Goal: Information Seeking & Learning: Learn about a topic

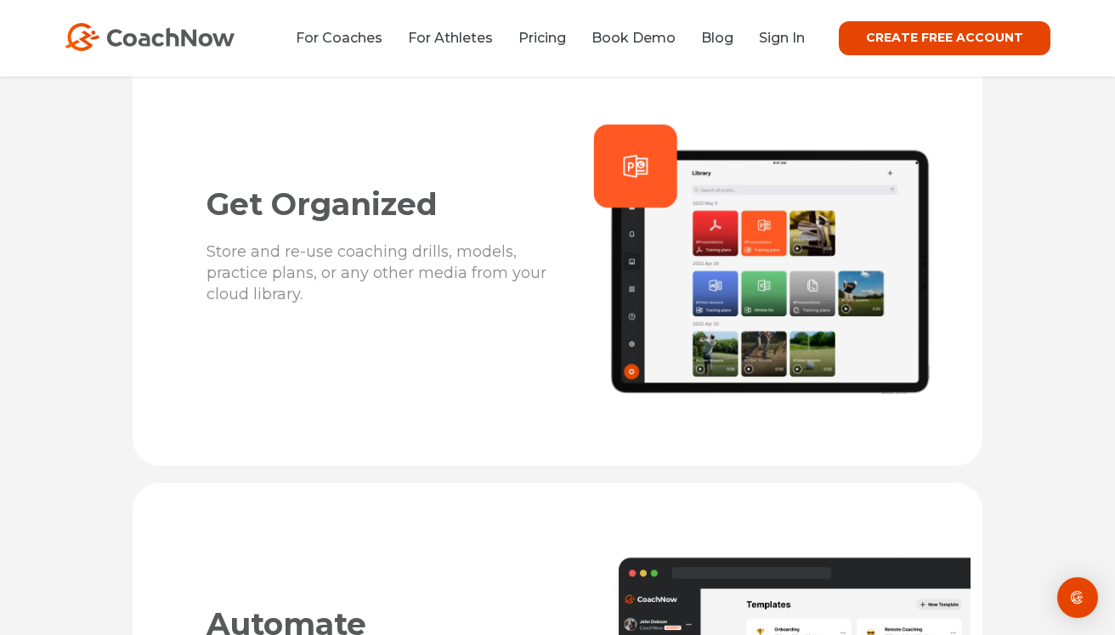
scroll to position [3784, 0]
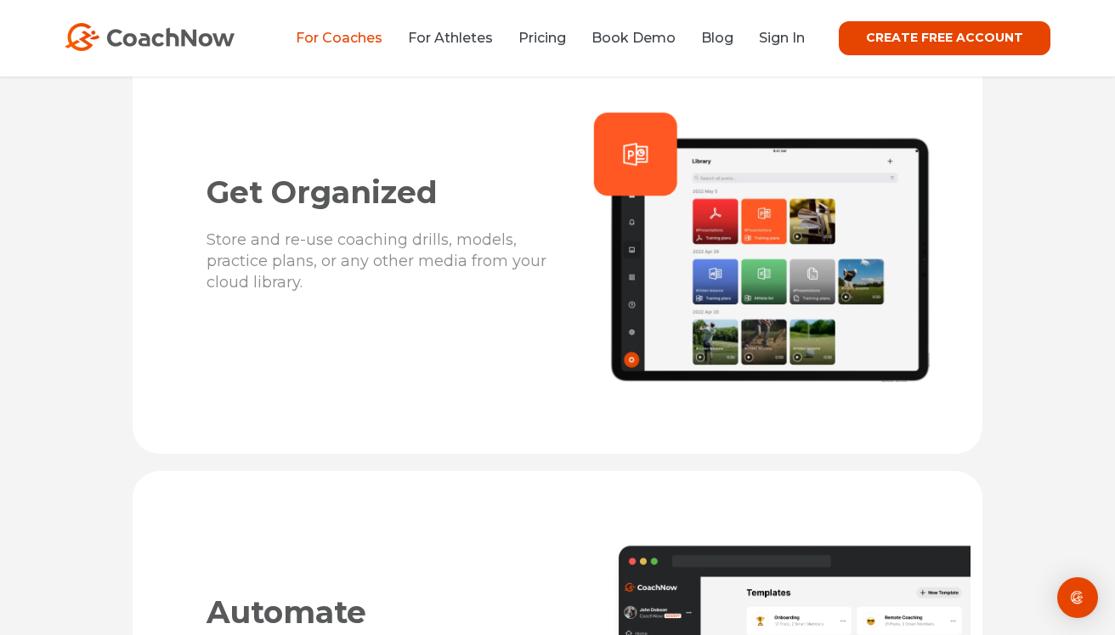
click at [352, 46] on link "For Coaches" at bounding box center [339, 38] width 87 height 16
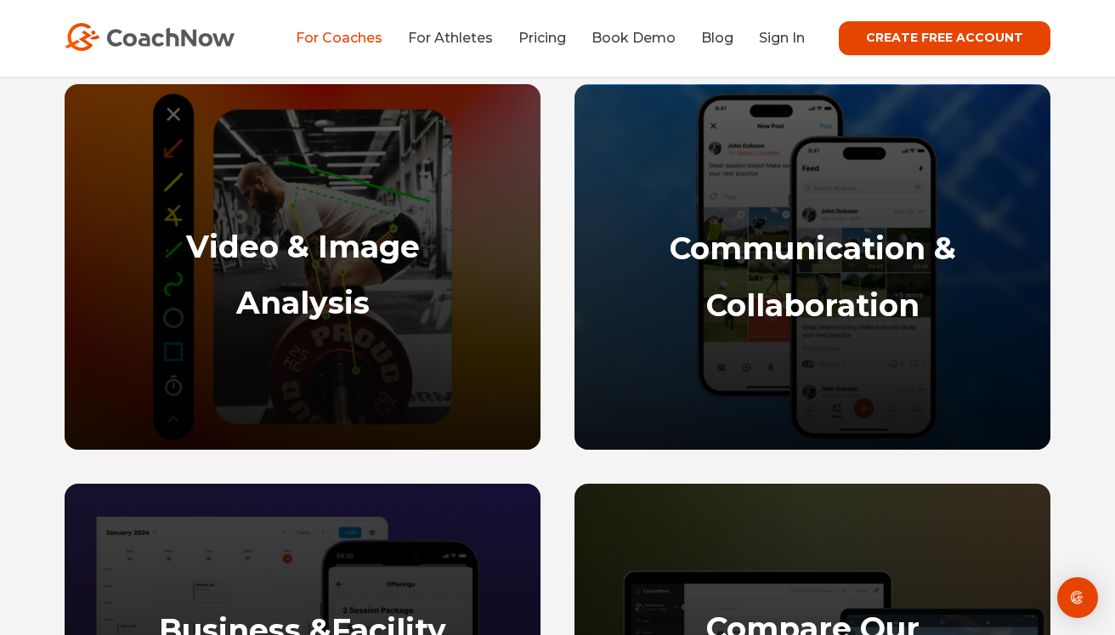
scroll to position [830, 0]
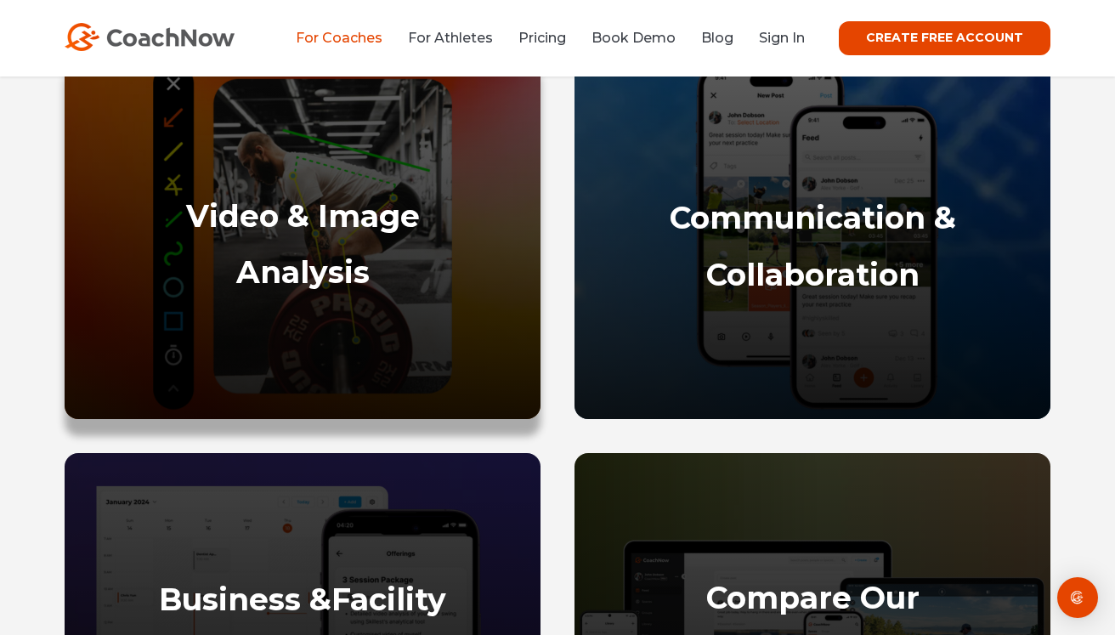
click at [348, 217] on strong "Video & Image" at bounding box center [303, 215] width 234 height 37
click at [342, 324] on p at bounding box center [303, 319] width 442 height 19
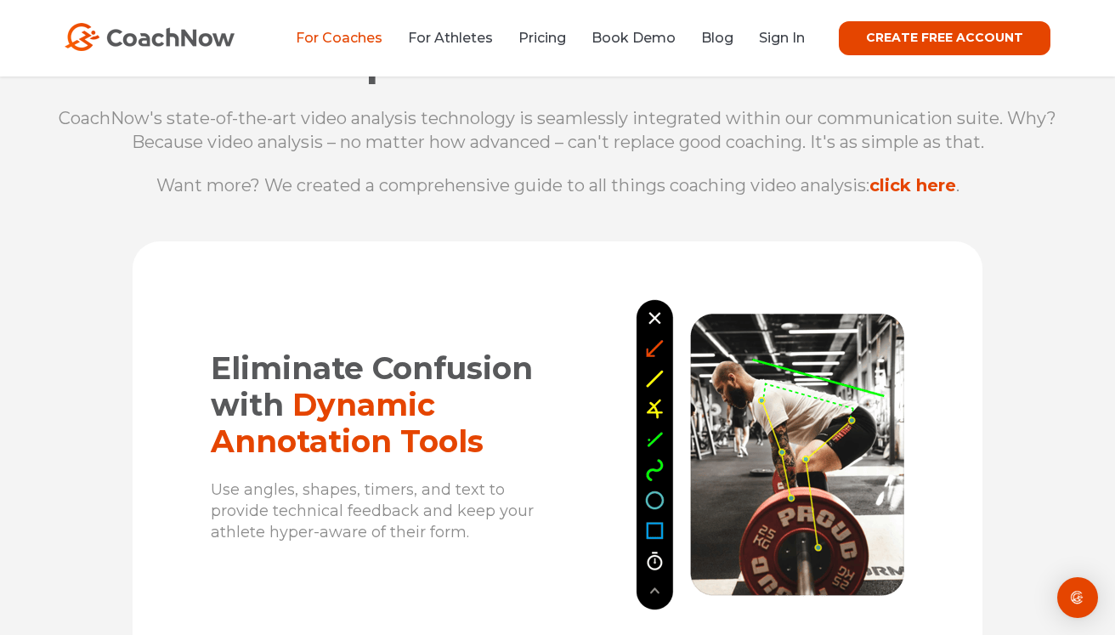
scroll to position [1830, 0]
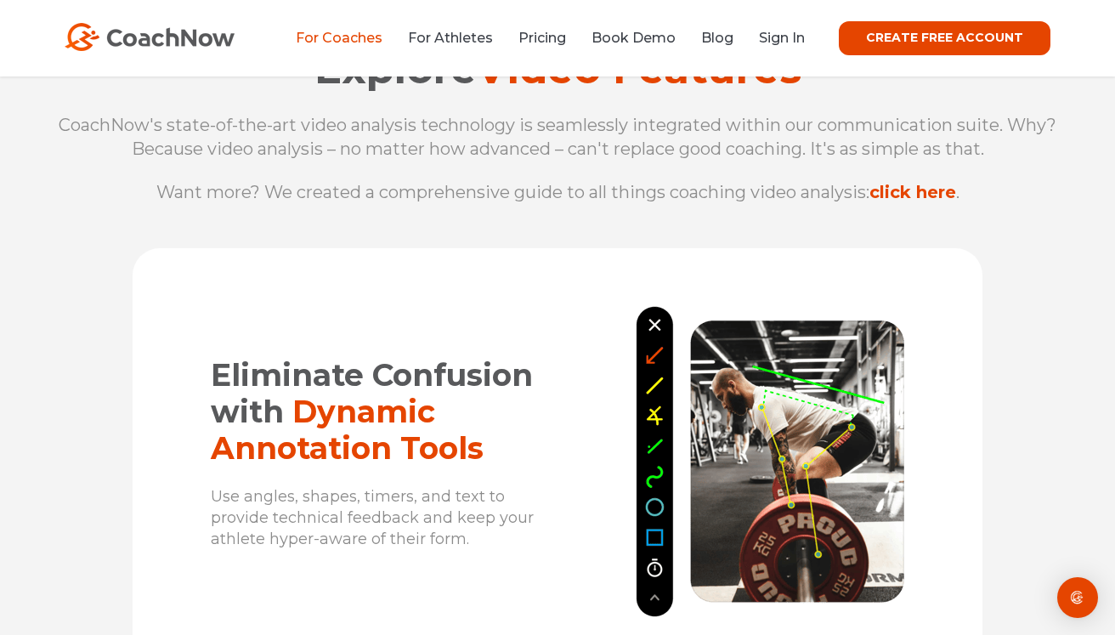
click at [928, 195] on link "click here" at bounding box center [912, 192] width 87 height 20
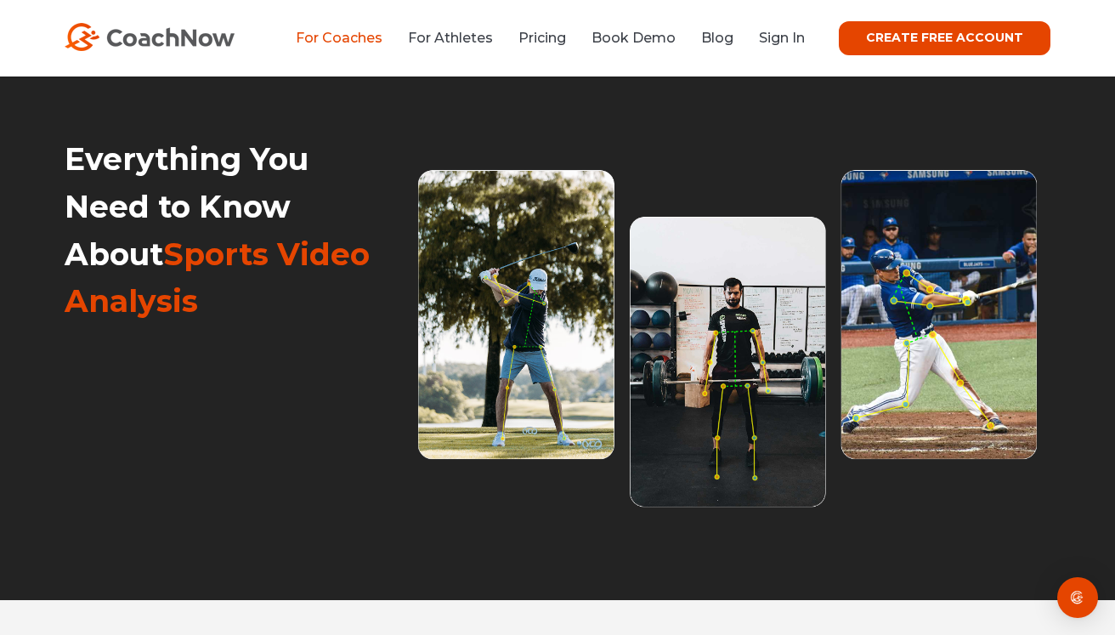
click at [360, 41] on link "For Coaches" at bounding box center [339, 38] width 87 height 16
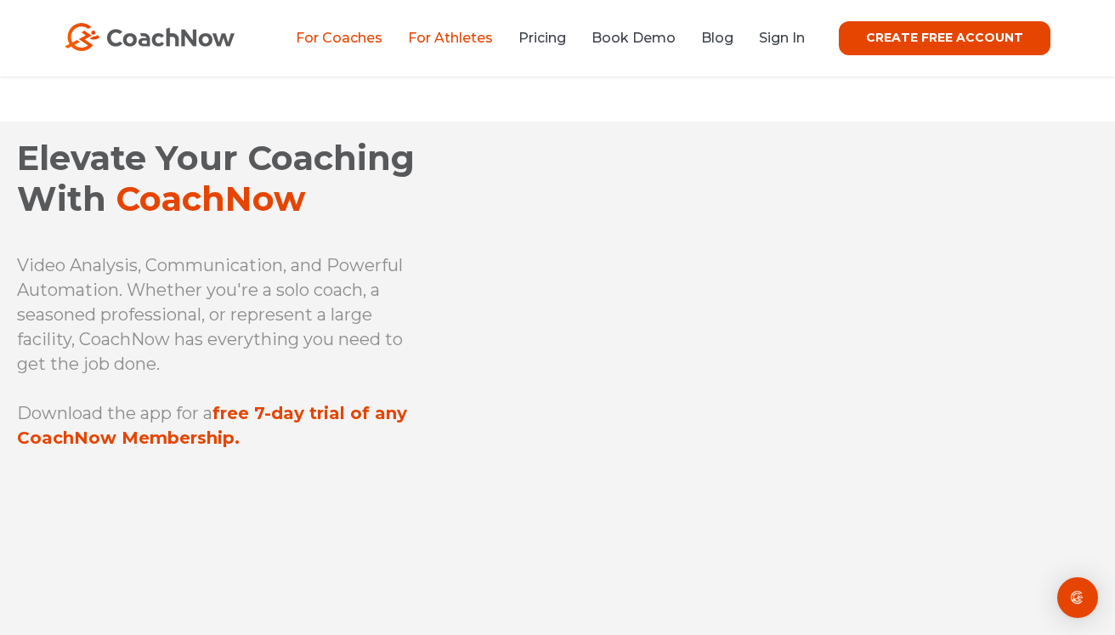
click at [466, 37] on link "For Athletes" at bounding box center [450, 38] width 85 height 16
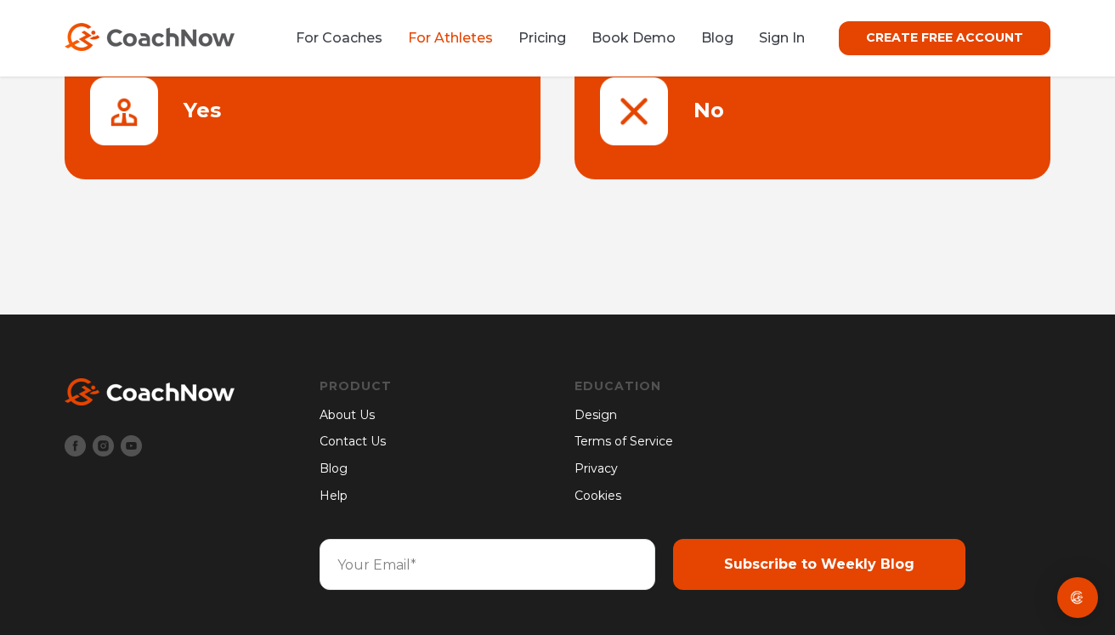
scroll to position [370, 0]
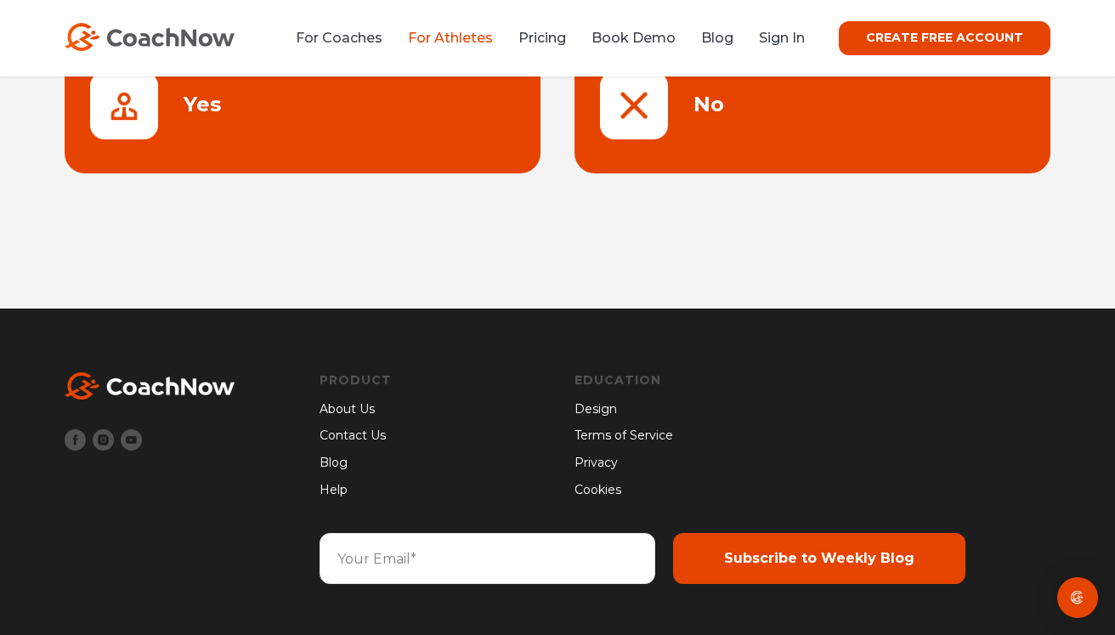
click at [365, 410] on link "About Us" at bounding box center [355, 409] width 72 height 19
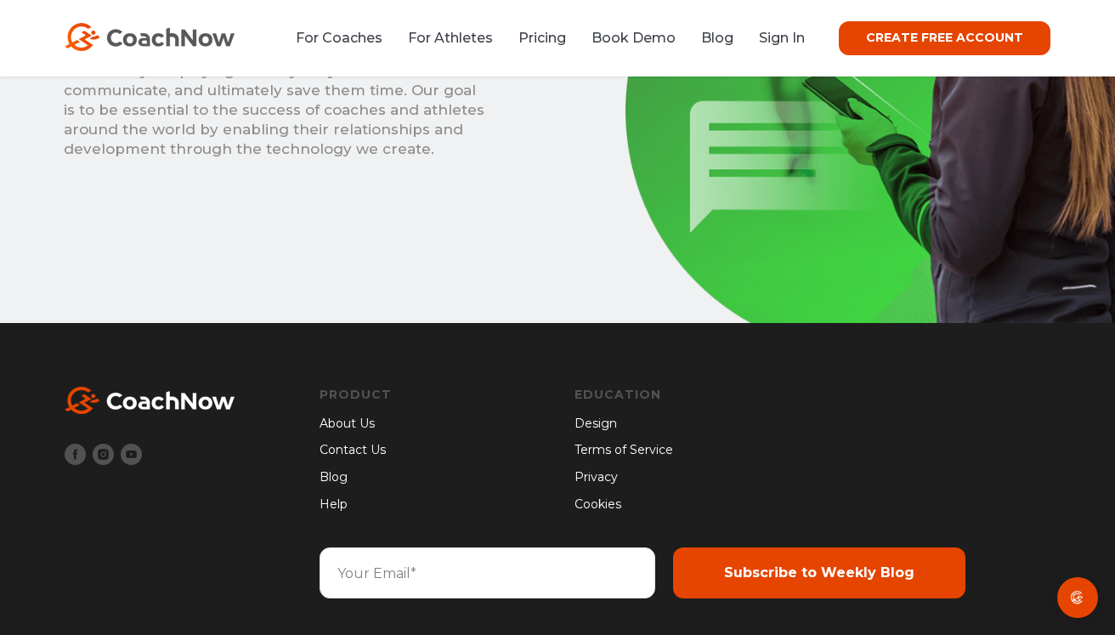
scroll to position [1357, 0]
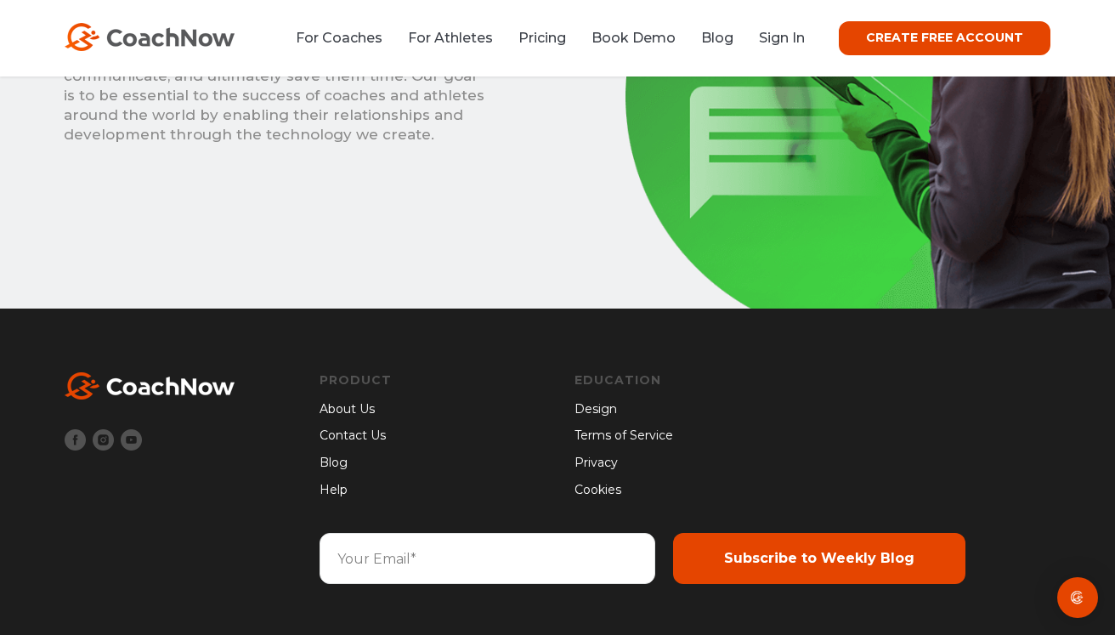
click at [371, 407] on link "About Us" at bounding box center [355, 409] width 72 height 19
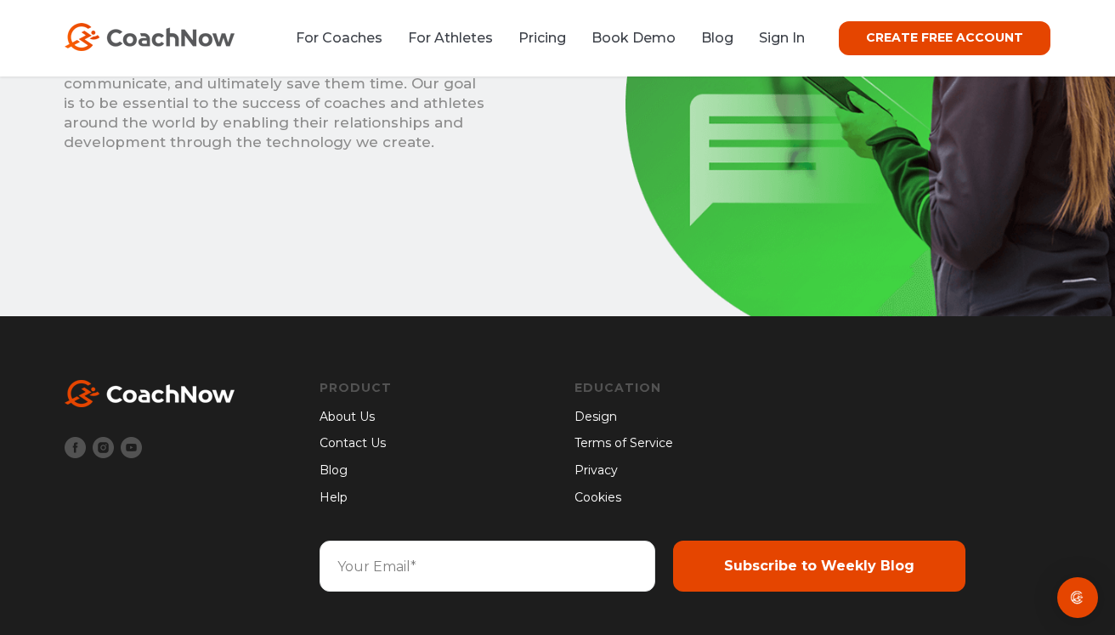
scroll to position [1357, 0]
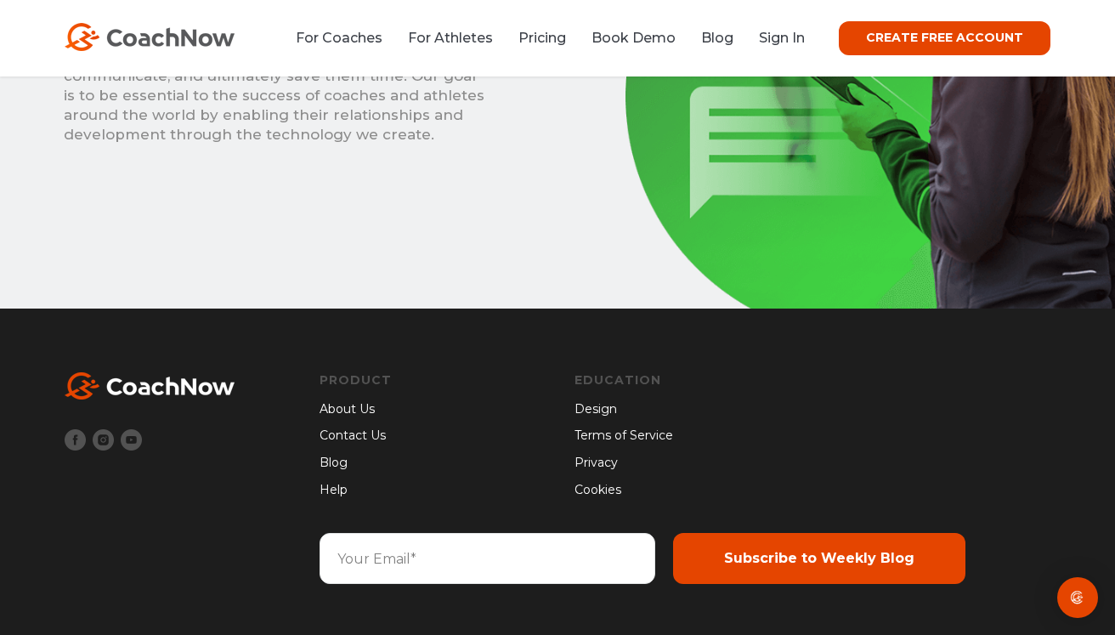
click at [376, 436] on link "Contact Us" at bounding box center [355, 436] width 72 height 19
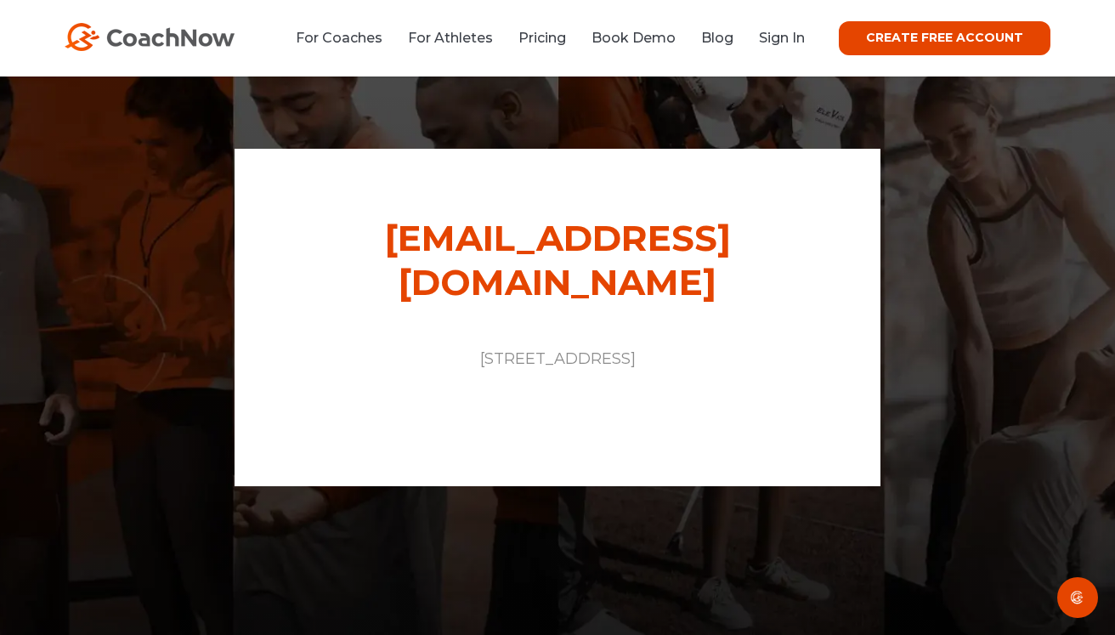
drag, startPoint x: 720, startPoint y: 333, endPoint x: 596, endPoint y: 411, distance: 146.6
click at [596, 411] on div "support@coachnow.io PO Box 1514 | Wheat Ridge, CO | 80034" at bounding box center [558, 317] width 646 height 336
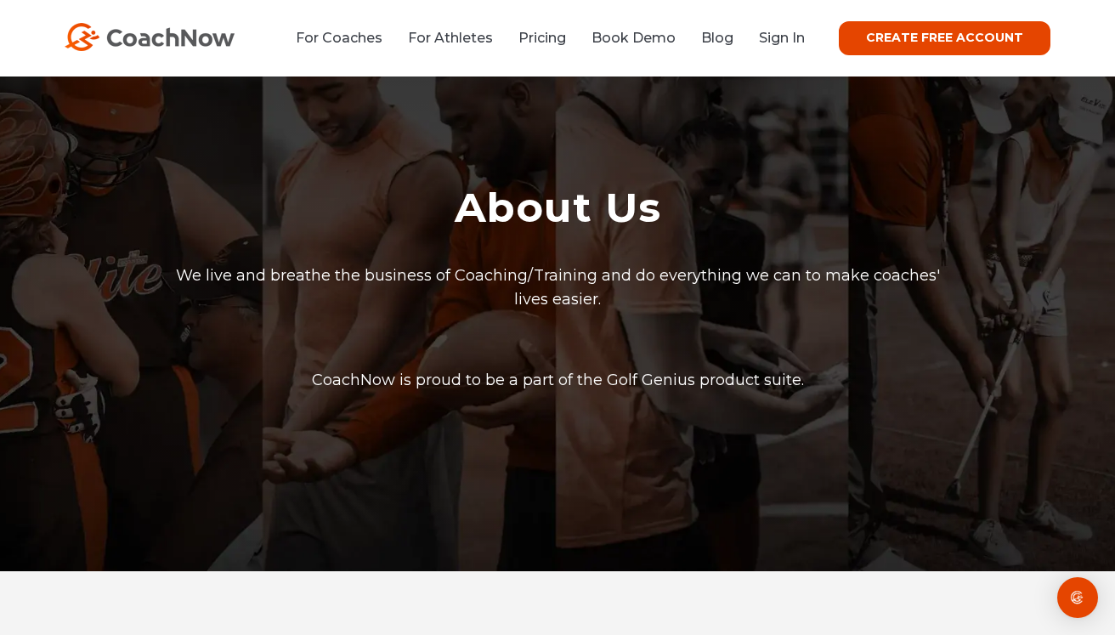
scroll to position [1357, 0]
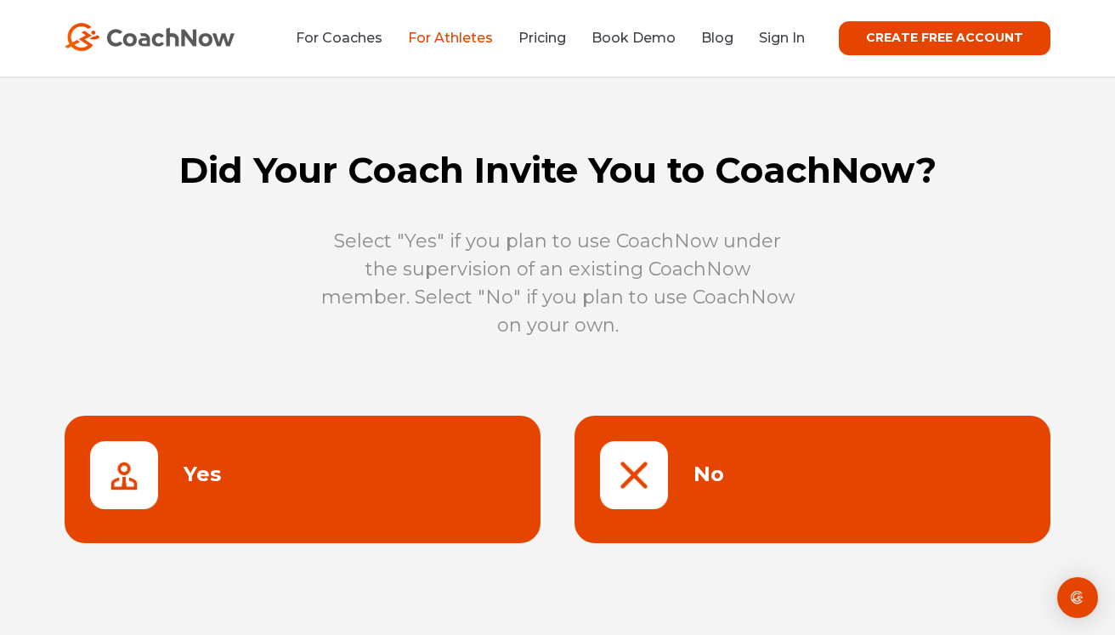
scroll to position [370, 0]
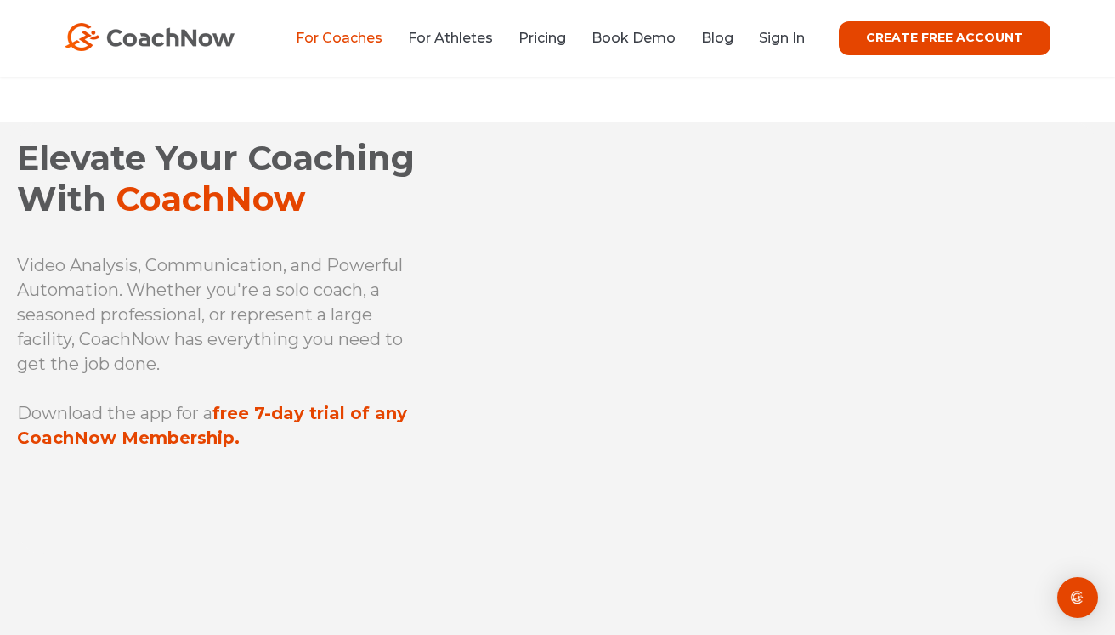
scroll to position [1830, 0]
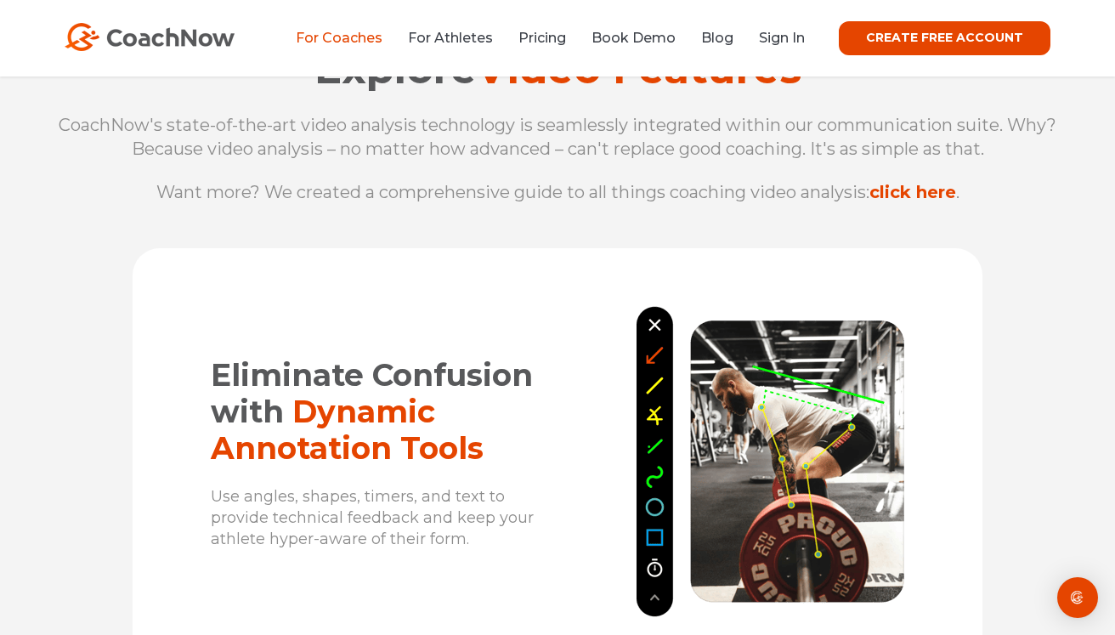
scroll to position [830, 0]
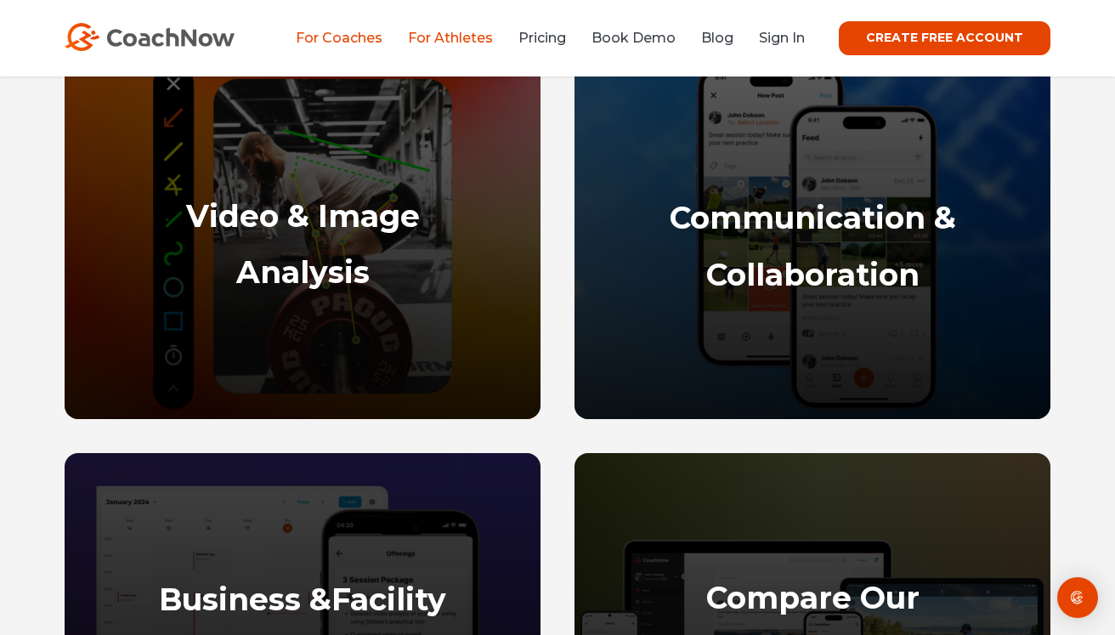
click at [456, 39] on link "For Athletes" at bounding box center [450, 38] width 85 height 16
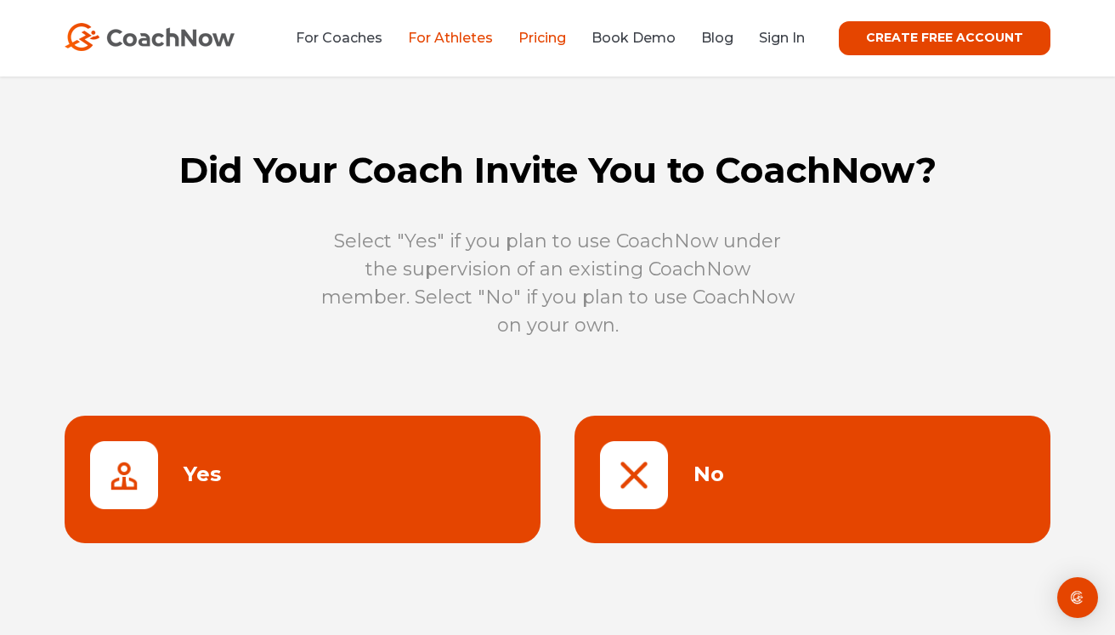
click at [555, 42] on link "Pricing" at bounding box center [542, 38] width 48 height 16
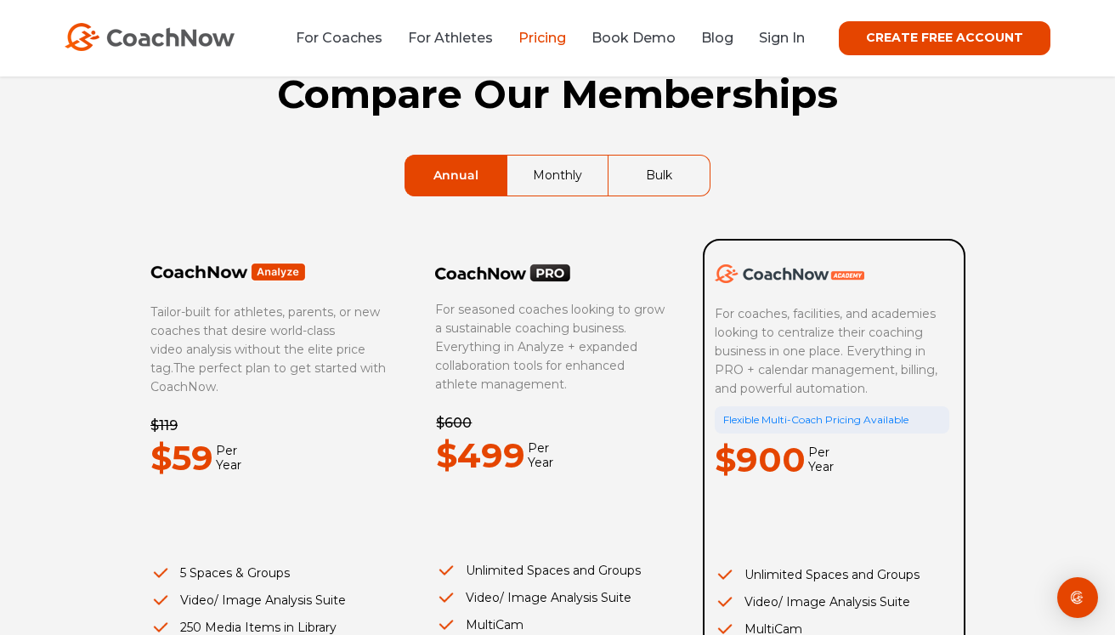
scroll to position [81, 0]
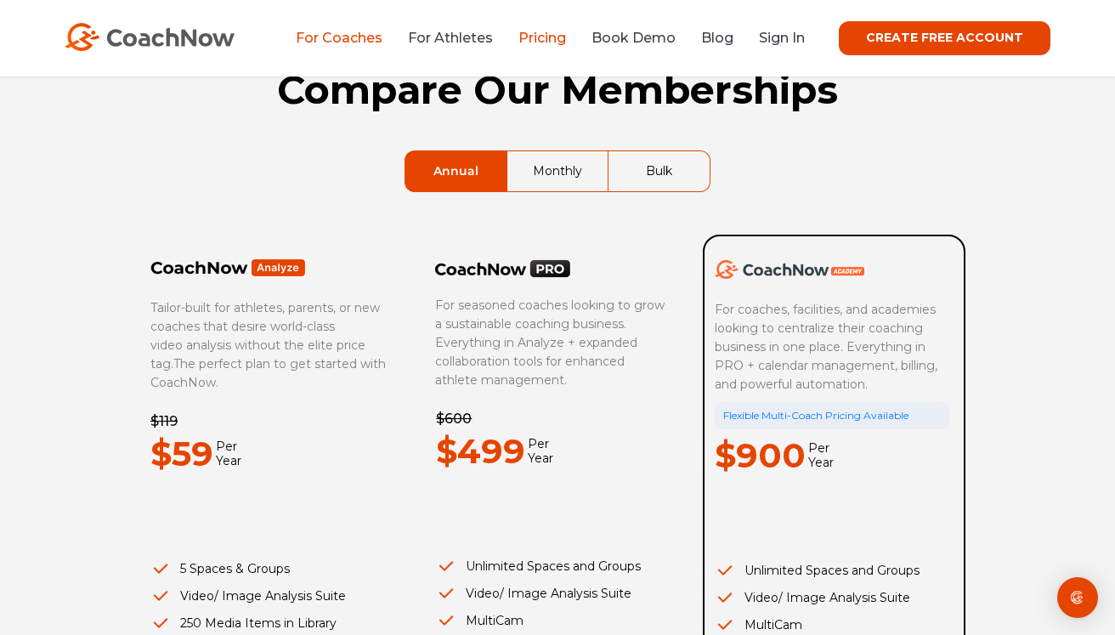
click at [333, 41] on link "For Coaches" at bounding box center [339, 38] width 87 height 16
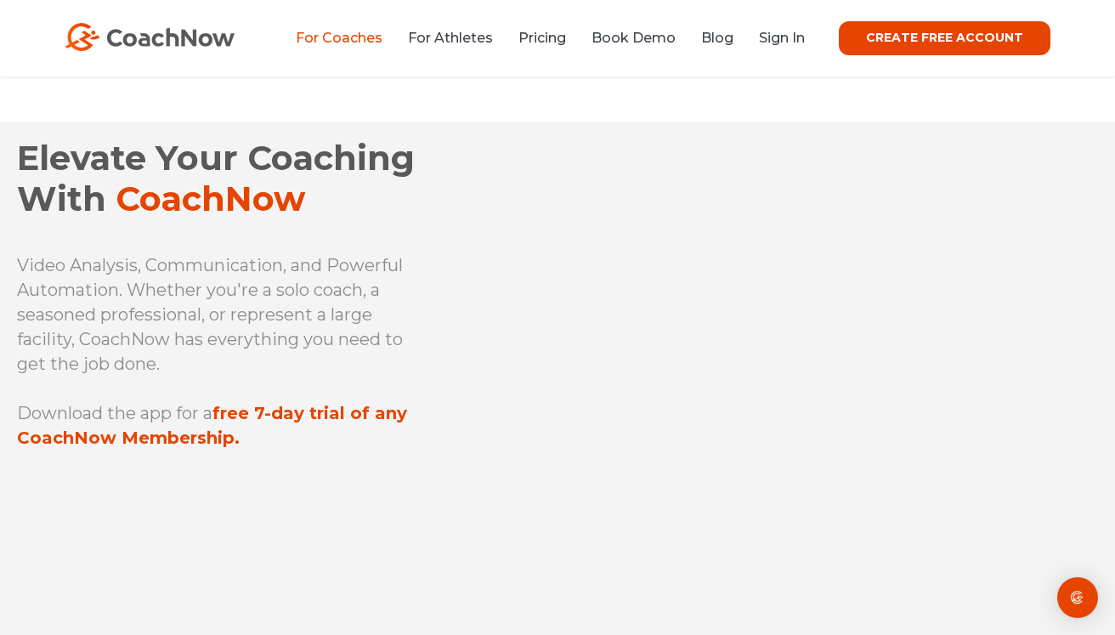
click at [345, 41] on link "For Coaches" at bounding box center [339, 38] width 87 height 16
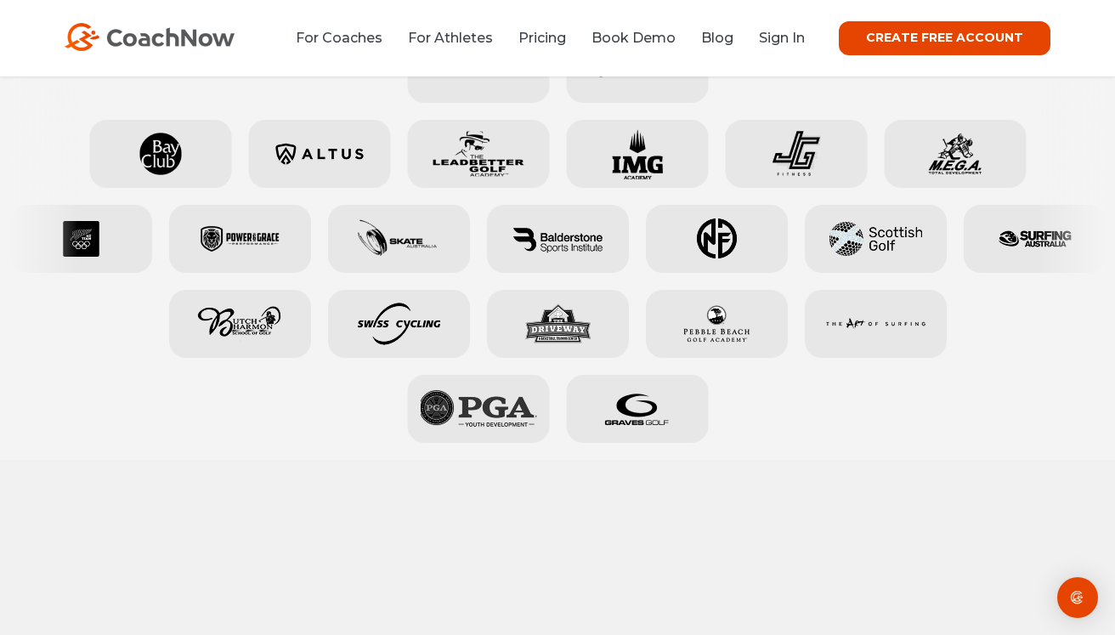
scroll to position [844, 0]
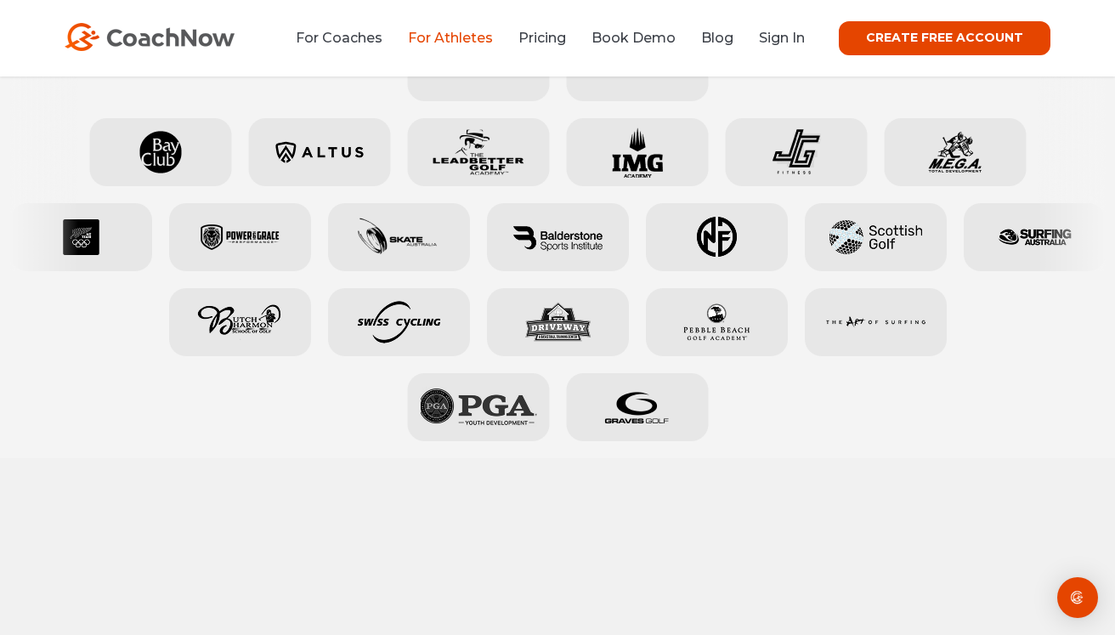
click at [474, 42] on link "For Athletes" at bounding box center [450, 38] width 85 height 16
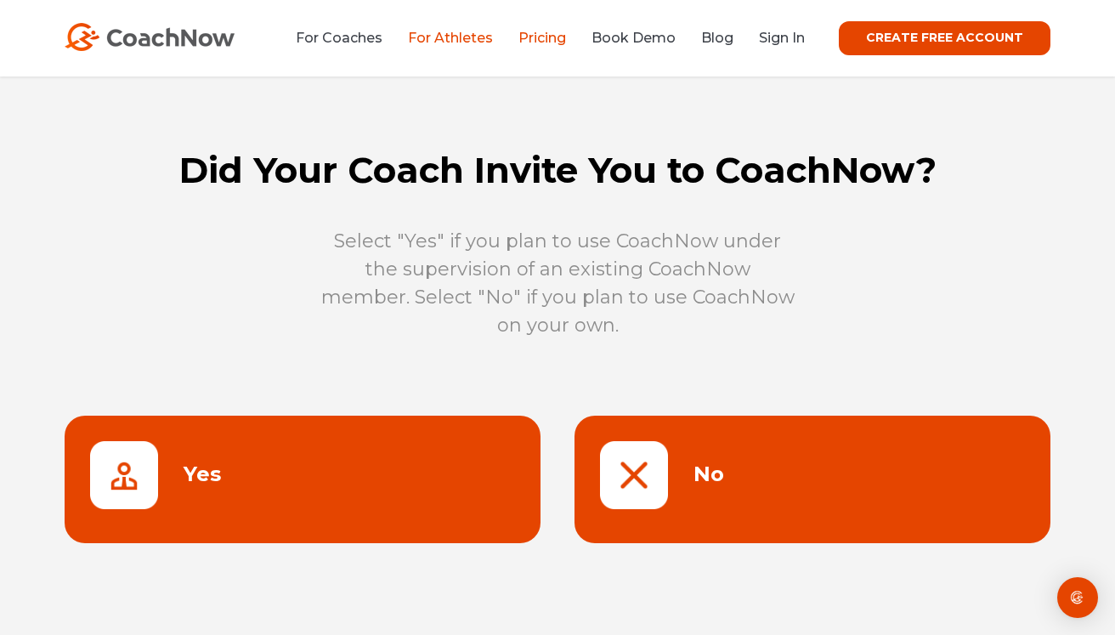
click at [552, 37] on link "Pricing" at bounding box center [542, 38] width 48 height 16
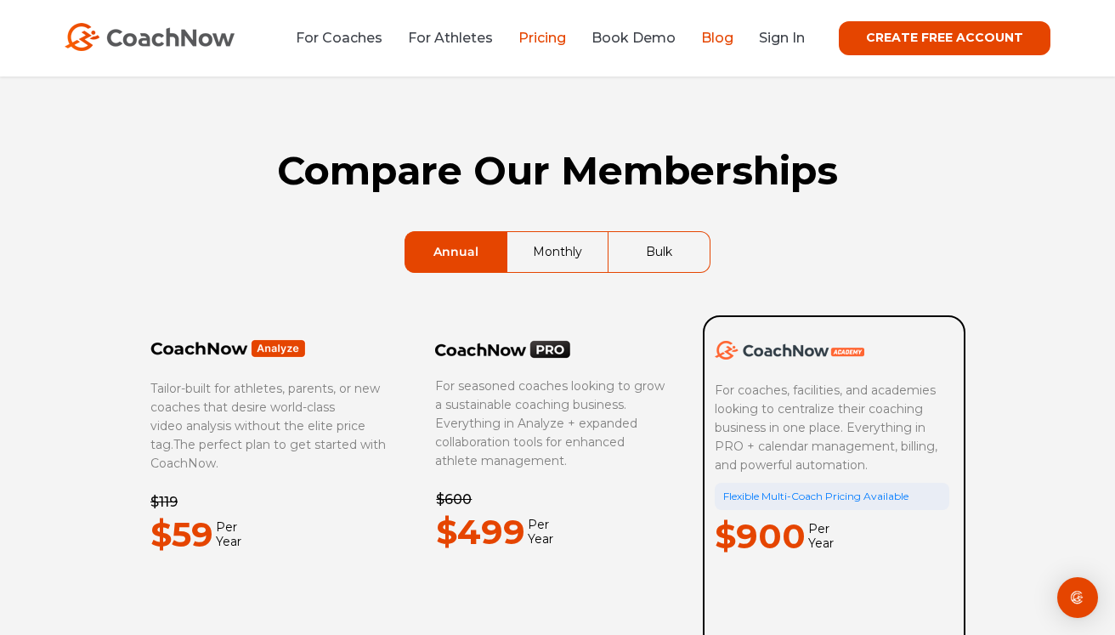
click at [721, 35] on link "Blog" at bounding box center [717, 38] width 32 height 16
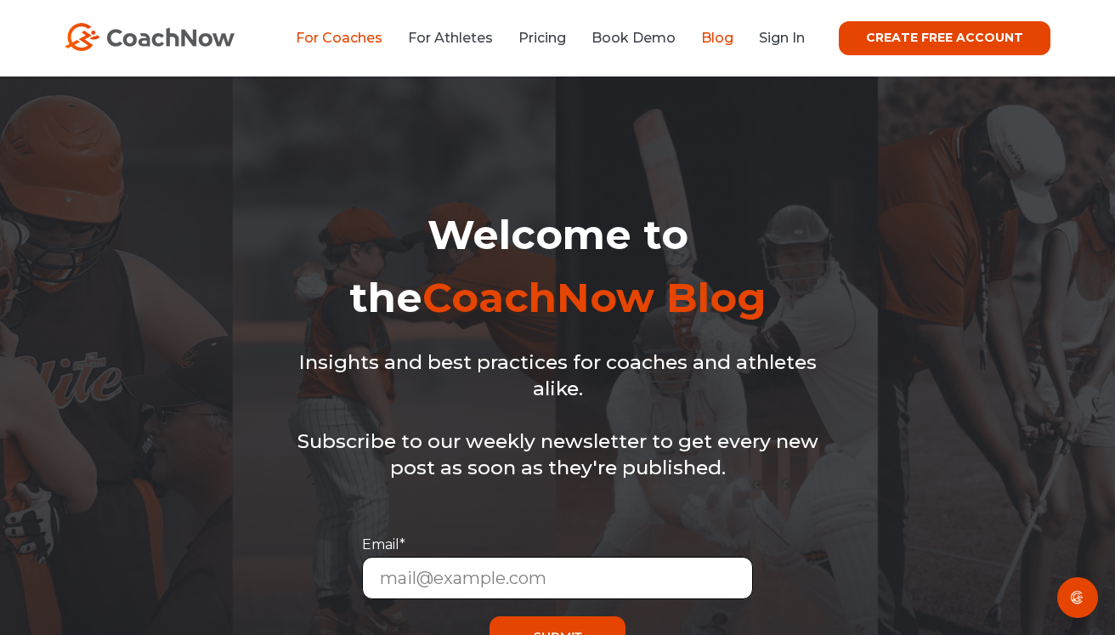
click at [337, 39] on link "For Coaches" at bounding box center [339, 38] width 87 height 16
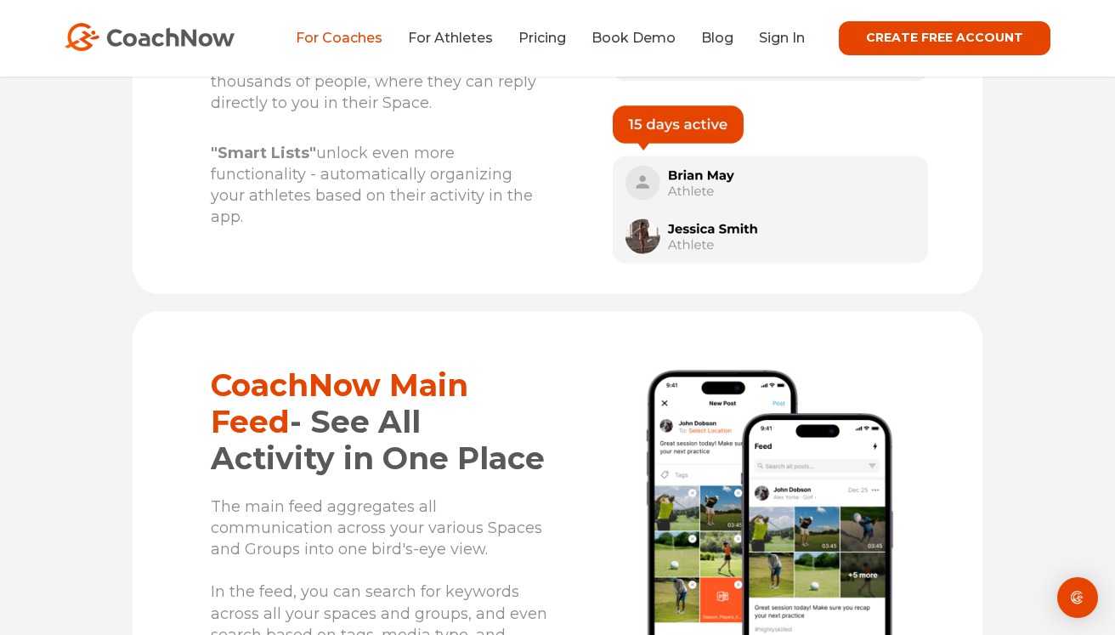
scroll to position [8661, 0]
